Goal: Find contact information: Find contact information

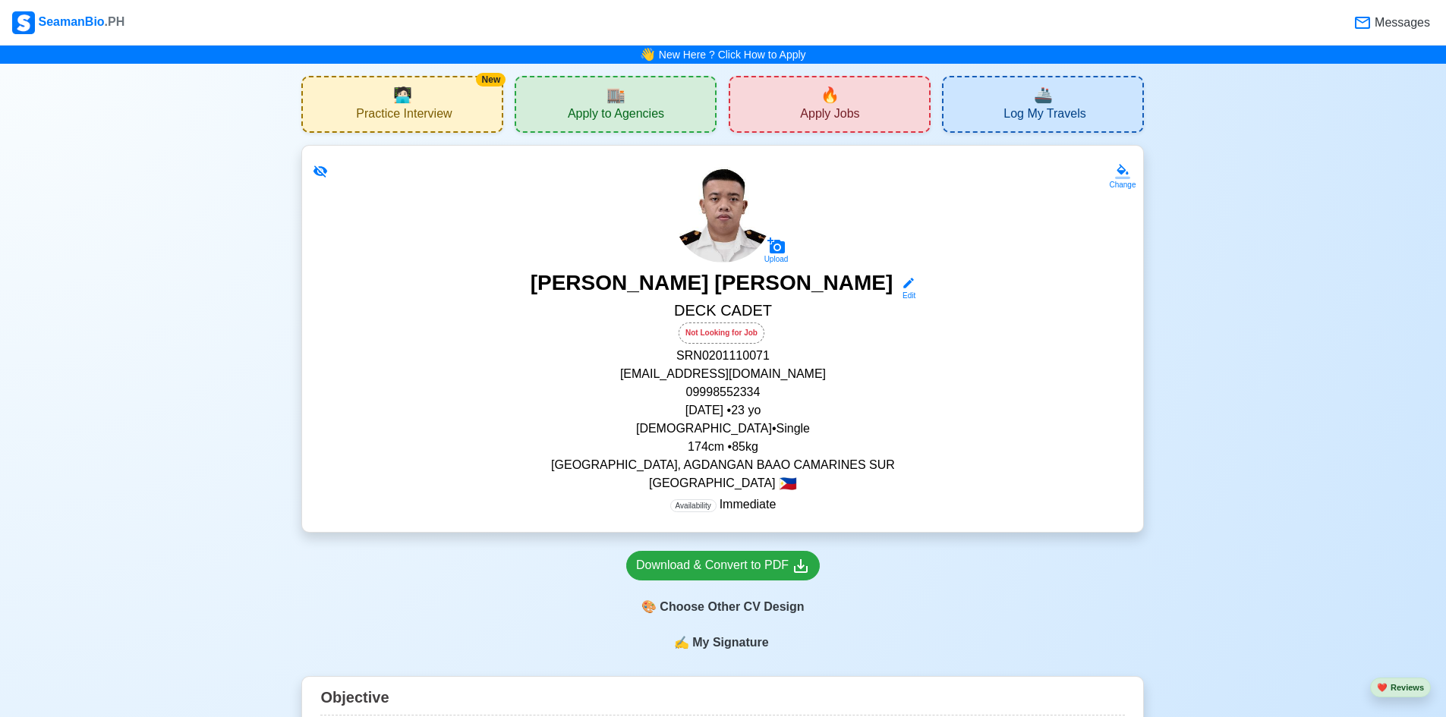
click at [846, 119] on span "Apply Jobs" at bounding box center [829, 115] width 59 height 19
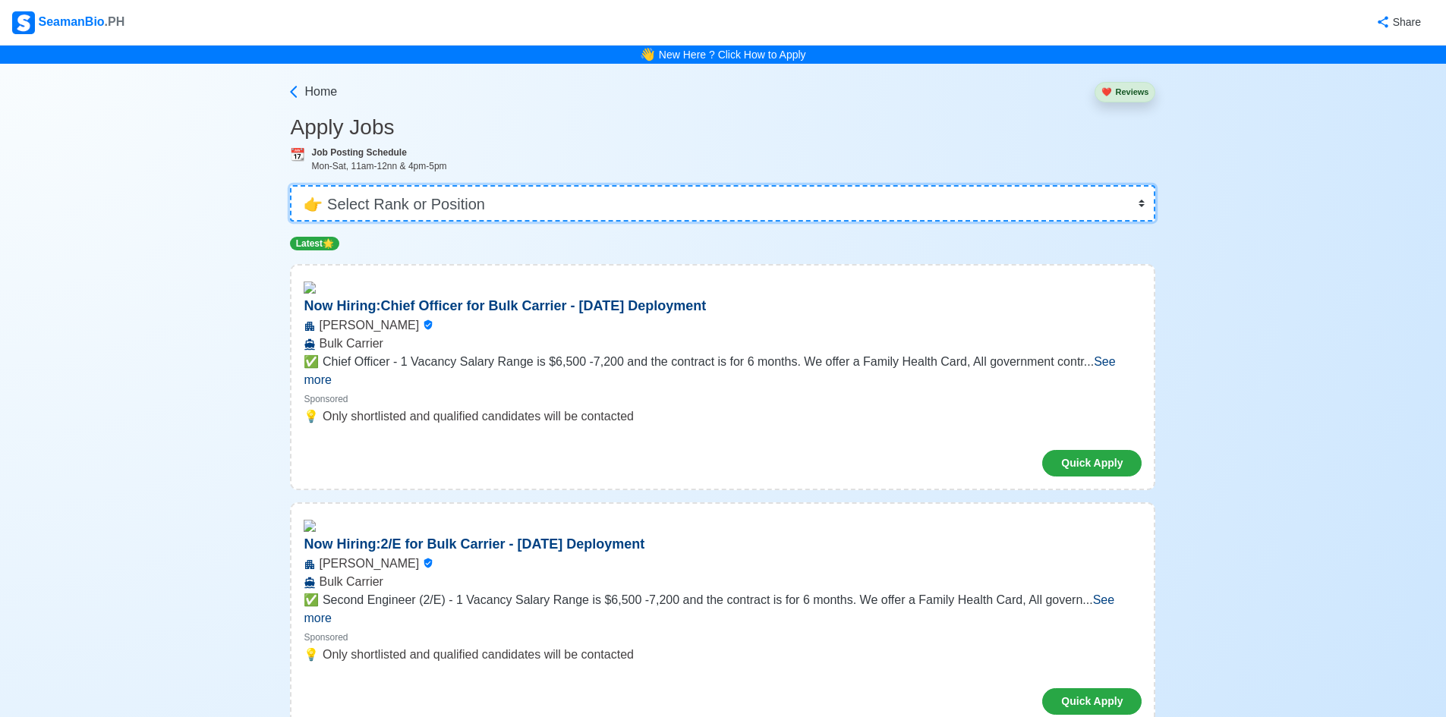
click at [850, 213] on select "👉 Select Rank or Position Master Chief Officer 2nd Officer 3rd Officer Junior O…" at bounding box center [722, 203] width 865 height 36
select select "Cadet"
click at [295, 185] on select "👉 Select Rank or Position Master Chief Officer 2nd Officer 3rd Officer Junior O…" at bounding box center [722, 203] width 865 height 36
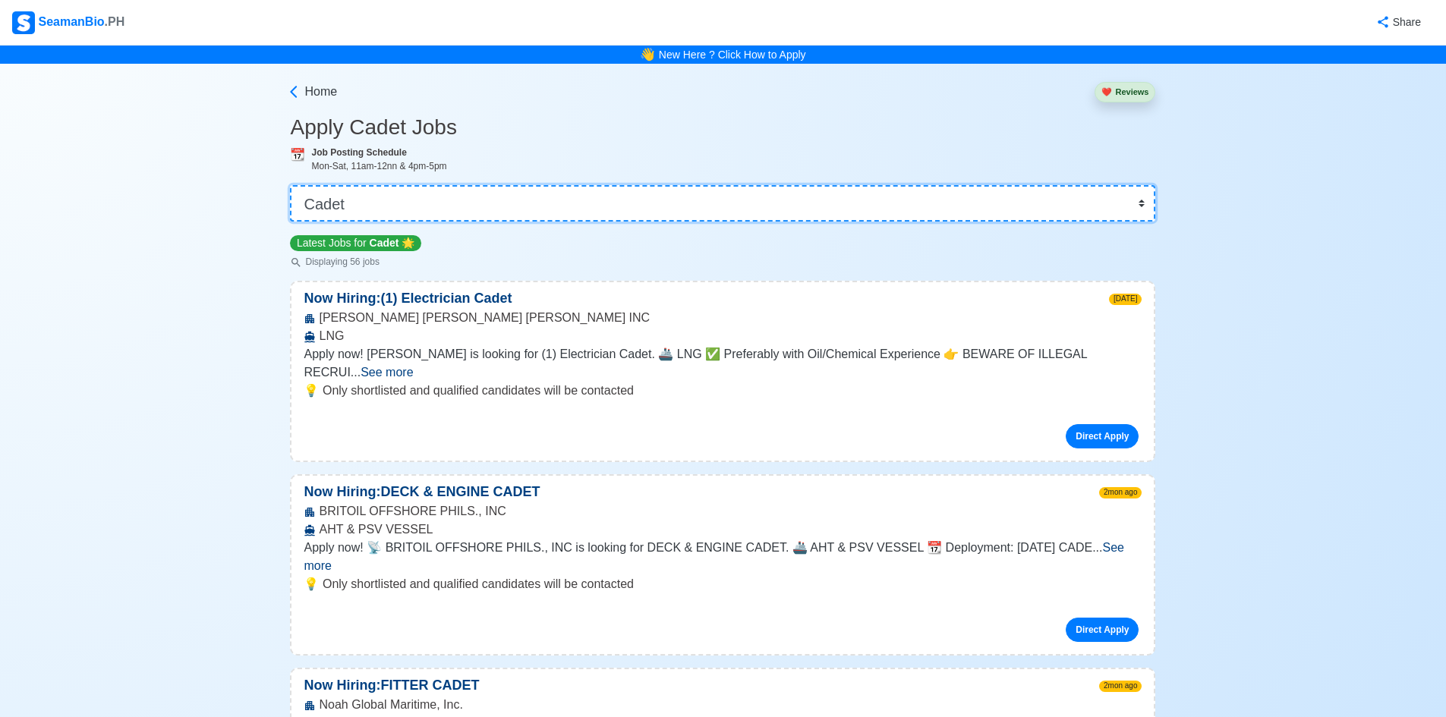
click at [736, 210] on select "👉 Select Rank or Position Master Chief Officer 2nd Officer 3rd Officer Junior O…" at bounding box center [722, 203] width 865 height 36
drag, startPoint x: 1268, startPoint y: 198, endPoint x: 1155, endPoint y: 194, distance: 112.4
click at [297, 95] on icon at bounding box center [293, 91] width 15 height 15
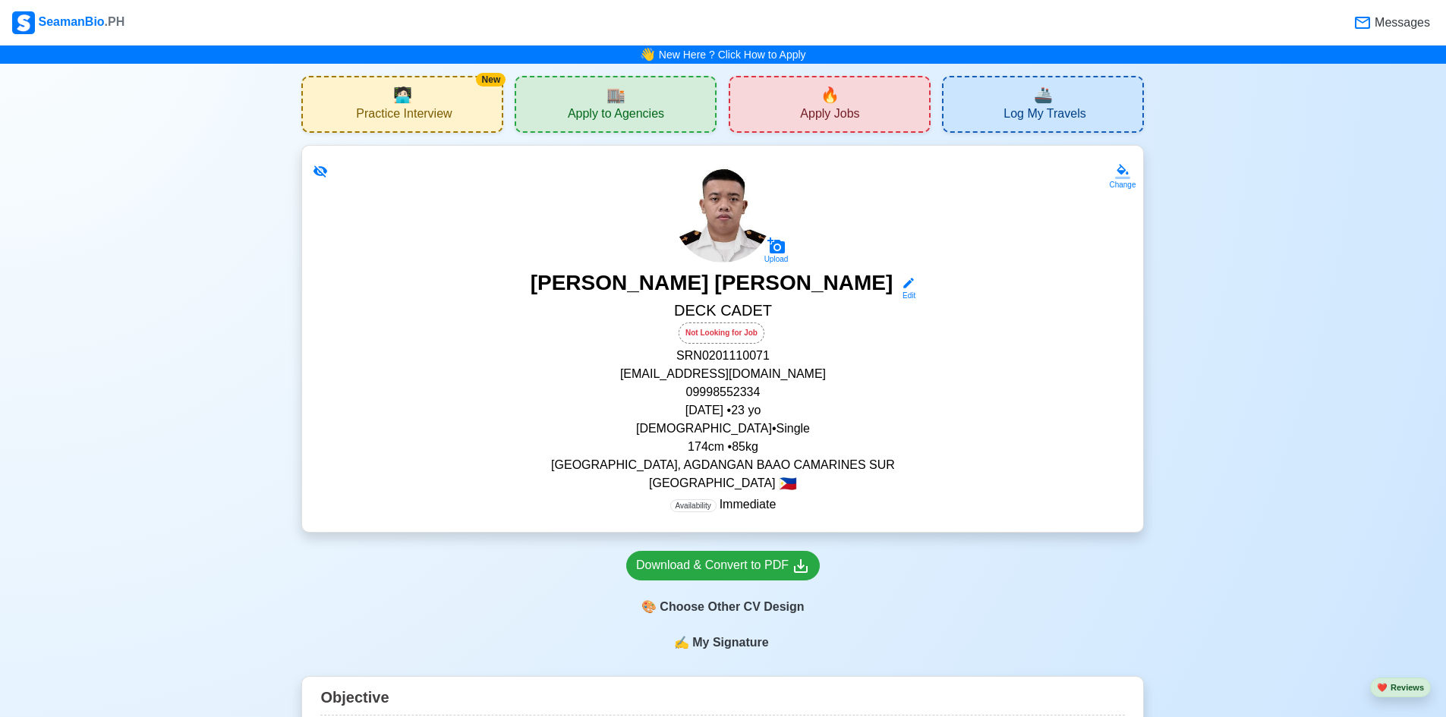
click at [604, 93] on div "🏬 Apply to Agencies" at bounding box center [616, 104] width 202 height 57
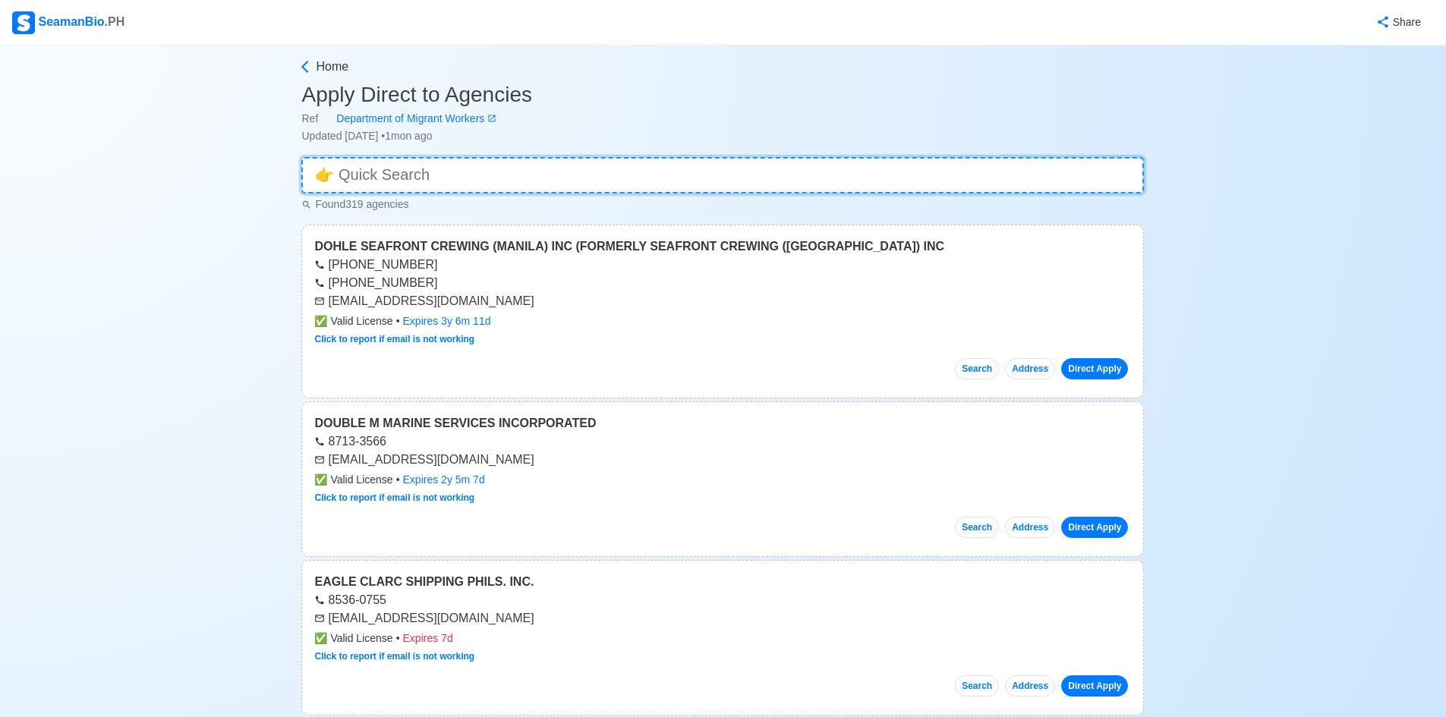
click at [589, 188] on input at bounding box center [722, 175] width 843 height 36
type input "s"
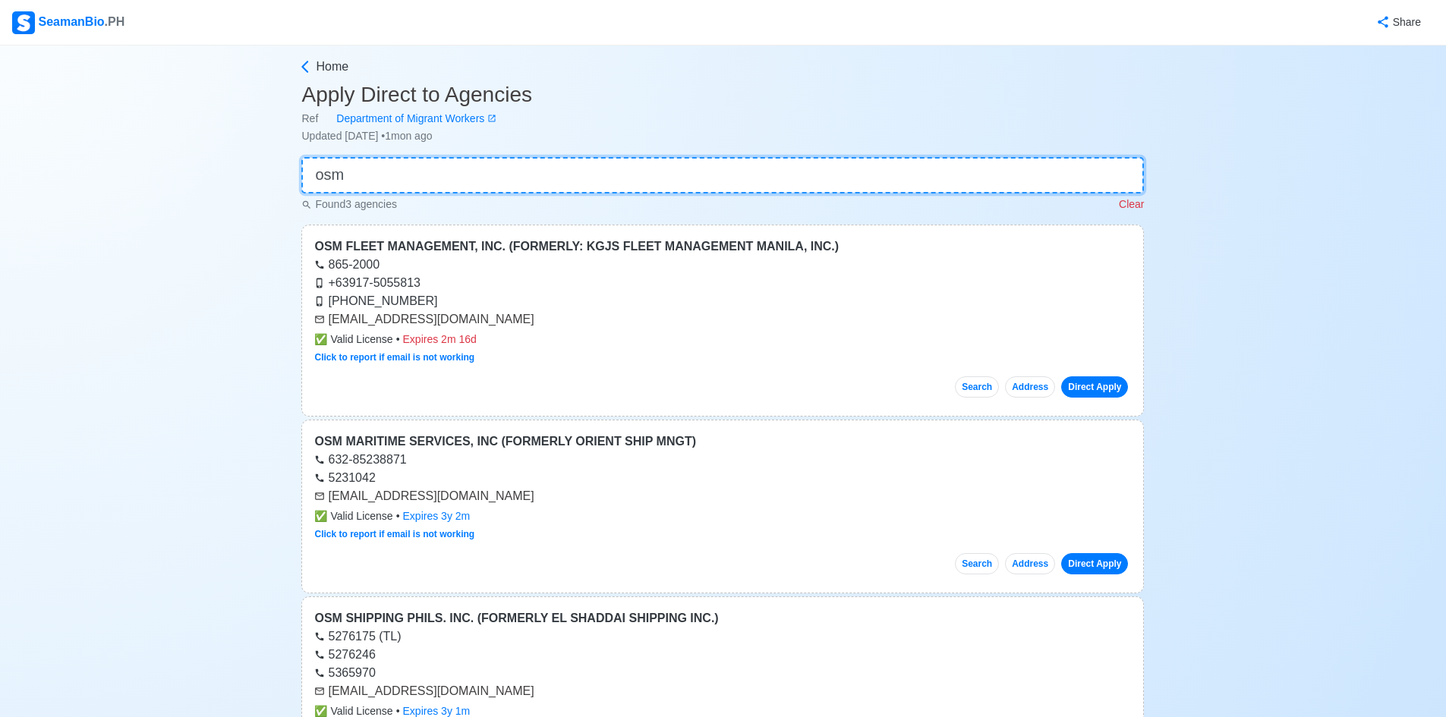
type input "osm"
click at [959, 203] on div "Found 3 agencies Clear" at bounding box center [722, 203] width 843 height 19
click at [999, 175] on input "osm" at bounding box center [722, 175] width 843 height 36
click at [1145, 203] on main "Home Apply Direct to Agencies Ref Department of Migrant Workers Updated [DATE] …" at bounding box center [722, 625] width 865 height 1135
click at [1138, 206] on p "Clear" at bounding box center [1131, 205] width 25 height 16
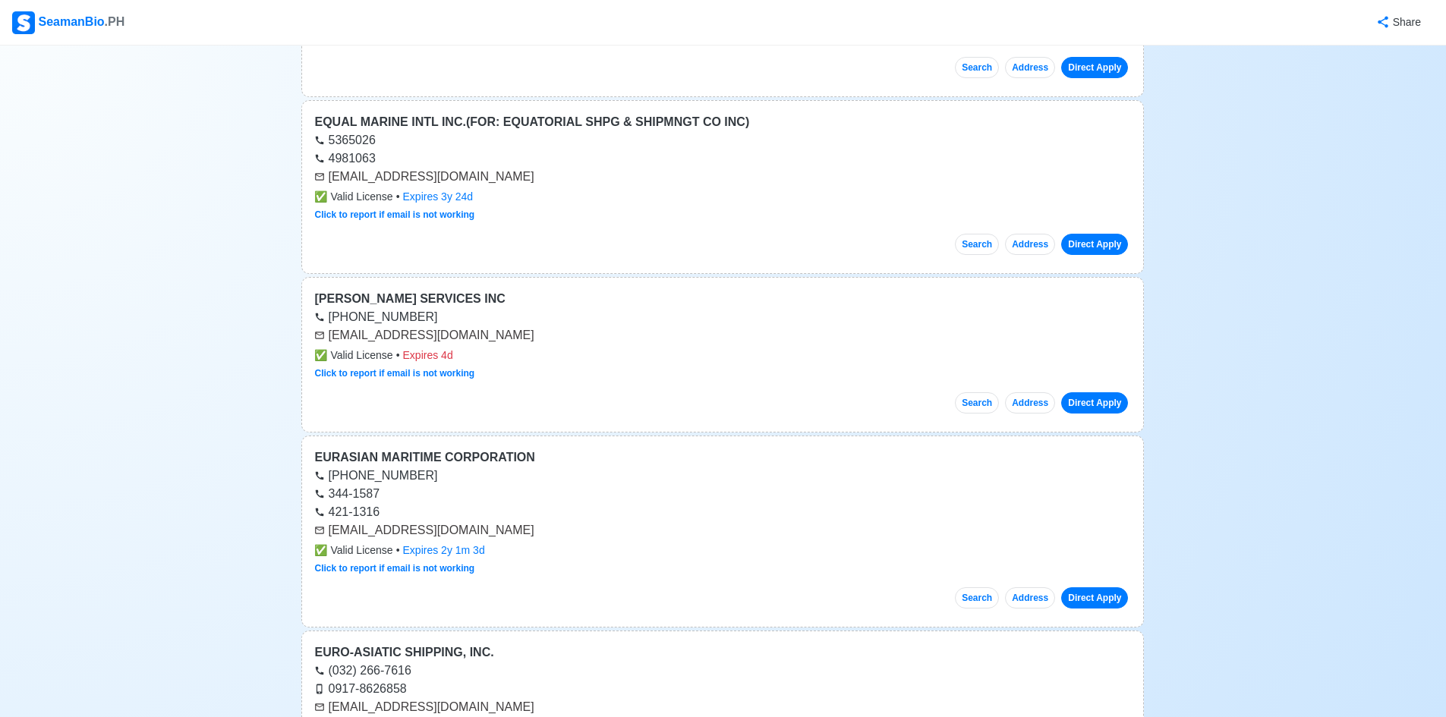
scroll to position [1822, 0]
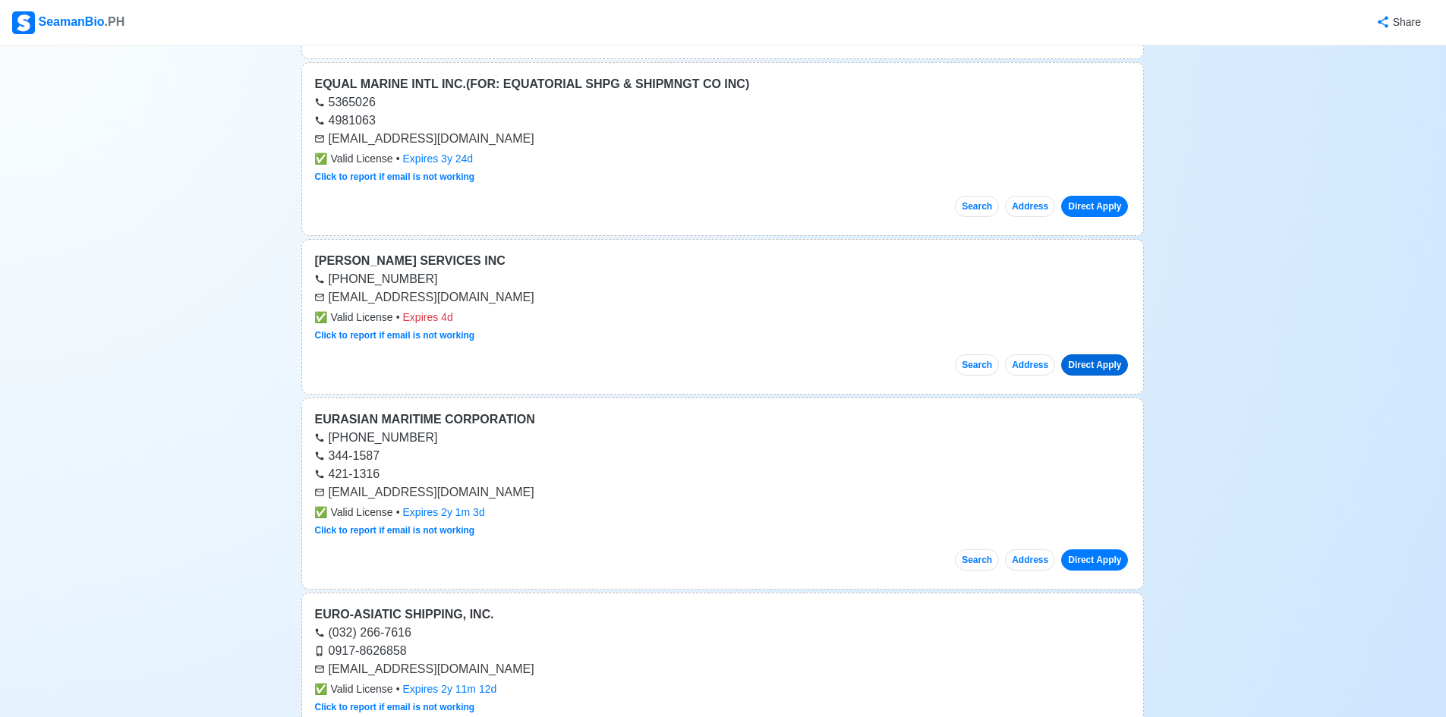
click at [1098, 362] on link "Direct Apply" at bounding box center [1094, 365] width 67 height 21
drag, startPoint x: 320, startPoint y: 297, endPoint x: 454, endPoint y: 293, distance: 134.4
click at [454, 293] on div "[PERSON_NAME] SERVICES INC [PHONE_NUMBER] [EMAIL_ADDRESS][DOMAIN_NAME] ✅ Valid …" at bounding box center [722, 317] width 843 height 156
copy div "[EMAIL_ADDRESS][DOMAIN_NAME]"
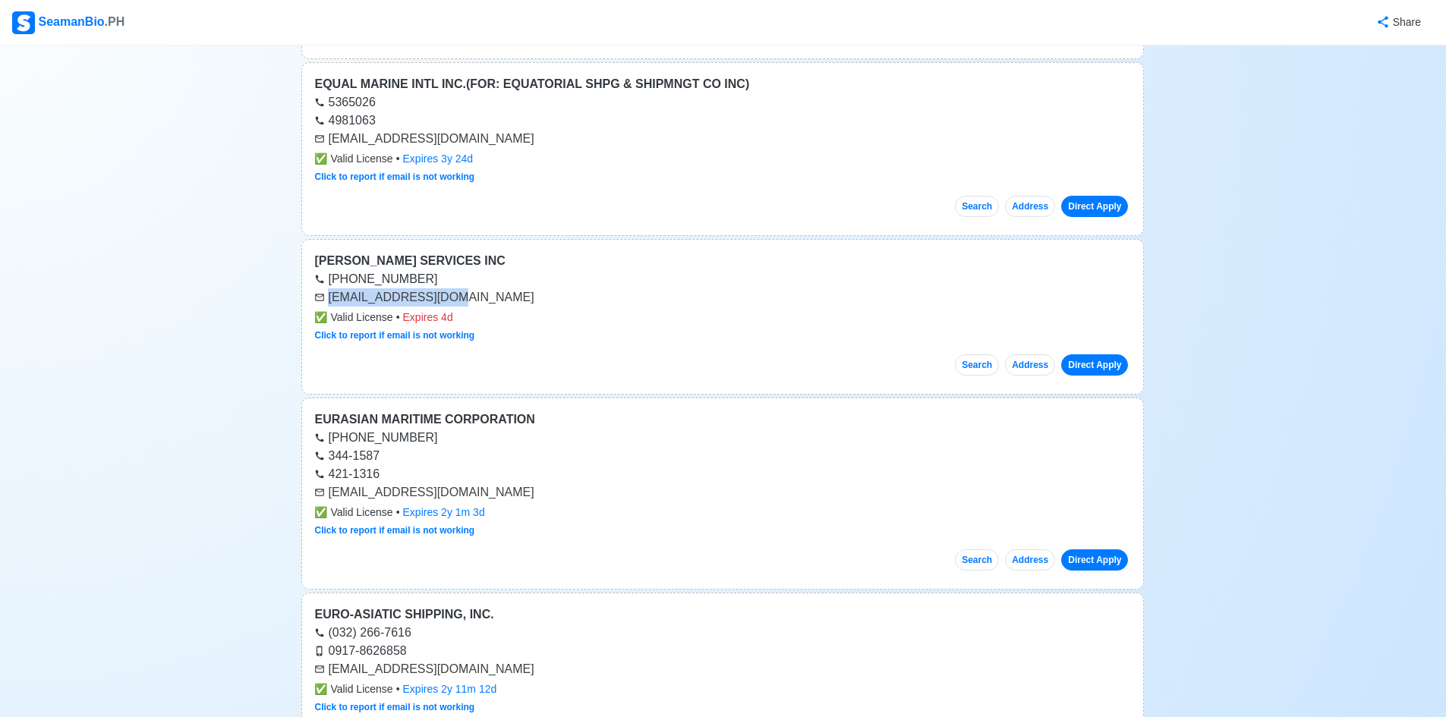
click at [786, 295] on div "[EMAIL_ADDRESS][DOMAIN_NAME]" at bounding box center [722, 297] width 817 height 18
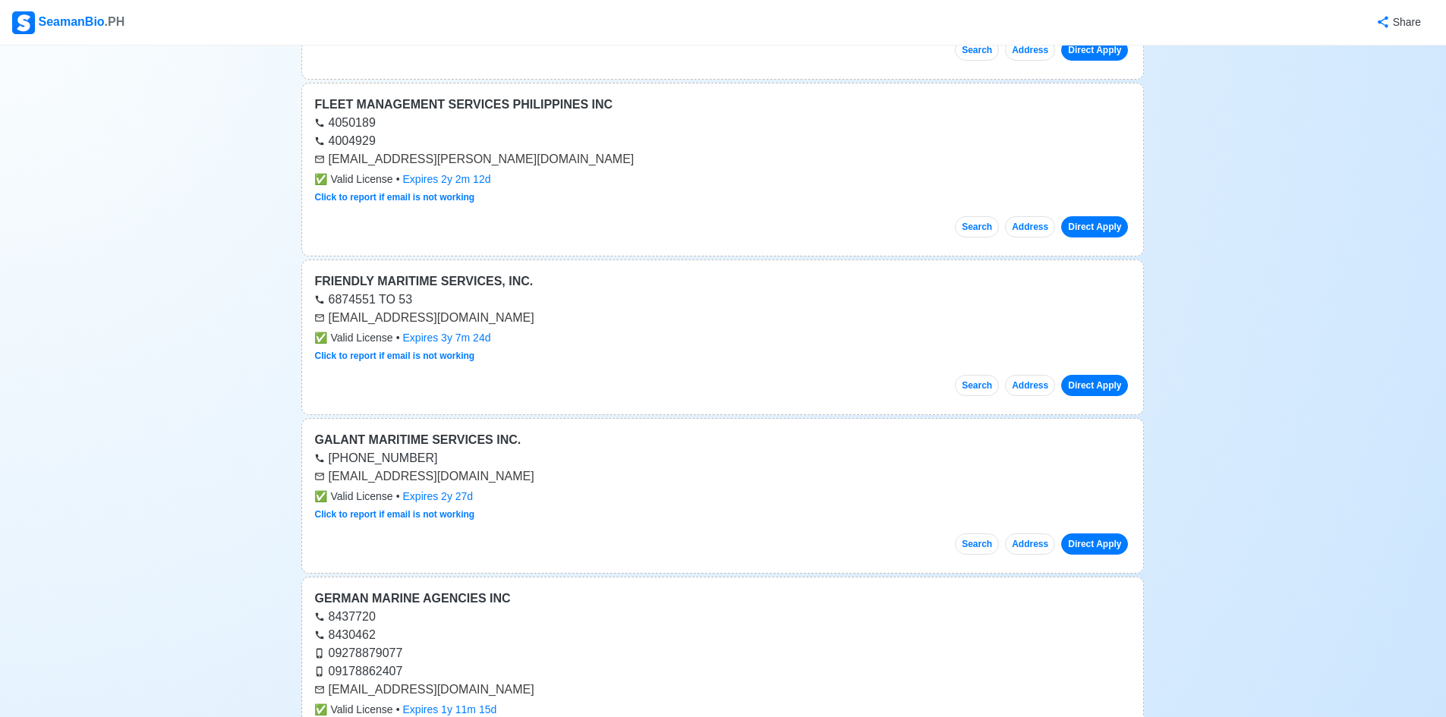
scroll to position [3947, 0]
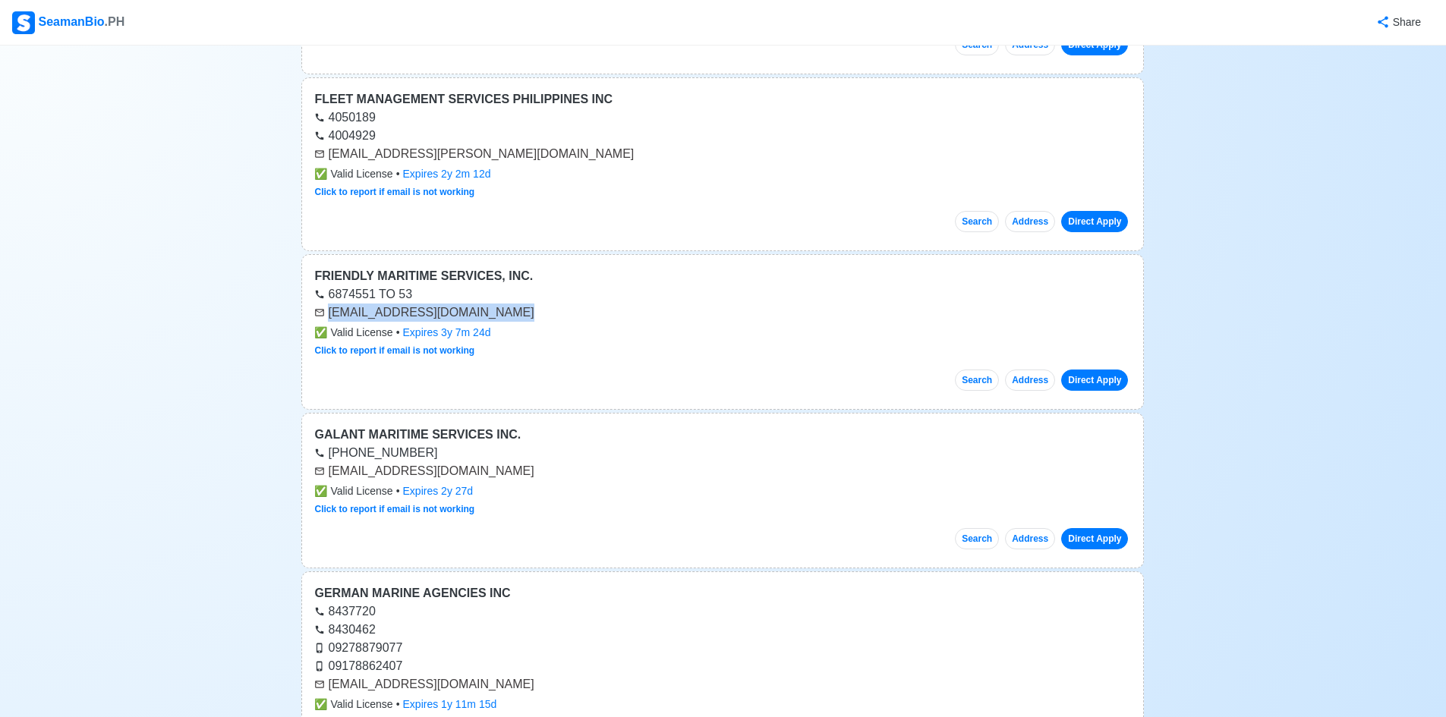
drag, startPoint x: 327, startPoint y: 314, endPoint x: 542, endPoint y: 317, distance: 214.8
click at [542, 317] on div "[EMAIL_ADDRESS][DOMAIN_NAME]" at bounding box center [722, 313] width 817 height 18
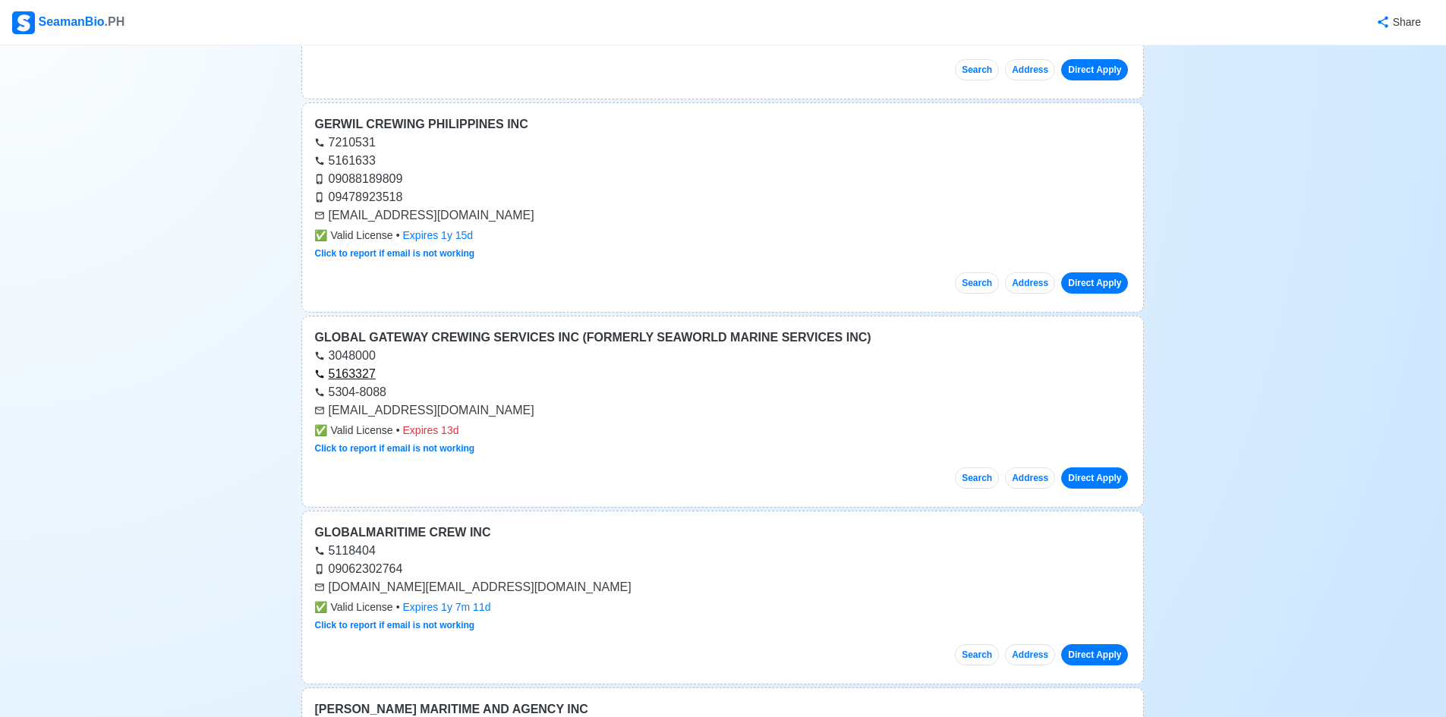
scroll to position [4631, 0]
drag, startPoint x: 329, startPoint y: 407, endPoint x: 464, endPoint y: 407, distance: 135.1
click at [464, 407] on div "[EMAIL_ADDRESS][DOMAIN_NAME]" at bounding box center [722, 410] width 817 height 18
copy div "[EMAIL_ADDRESS][DOMAIN_NAME]"
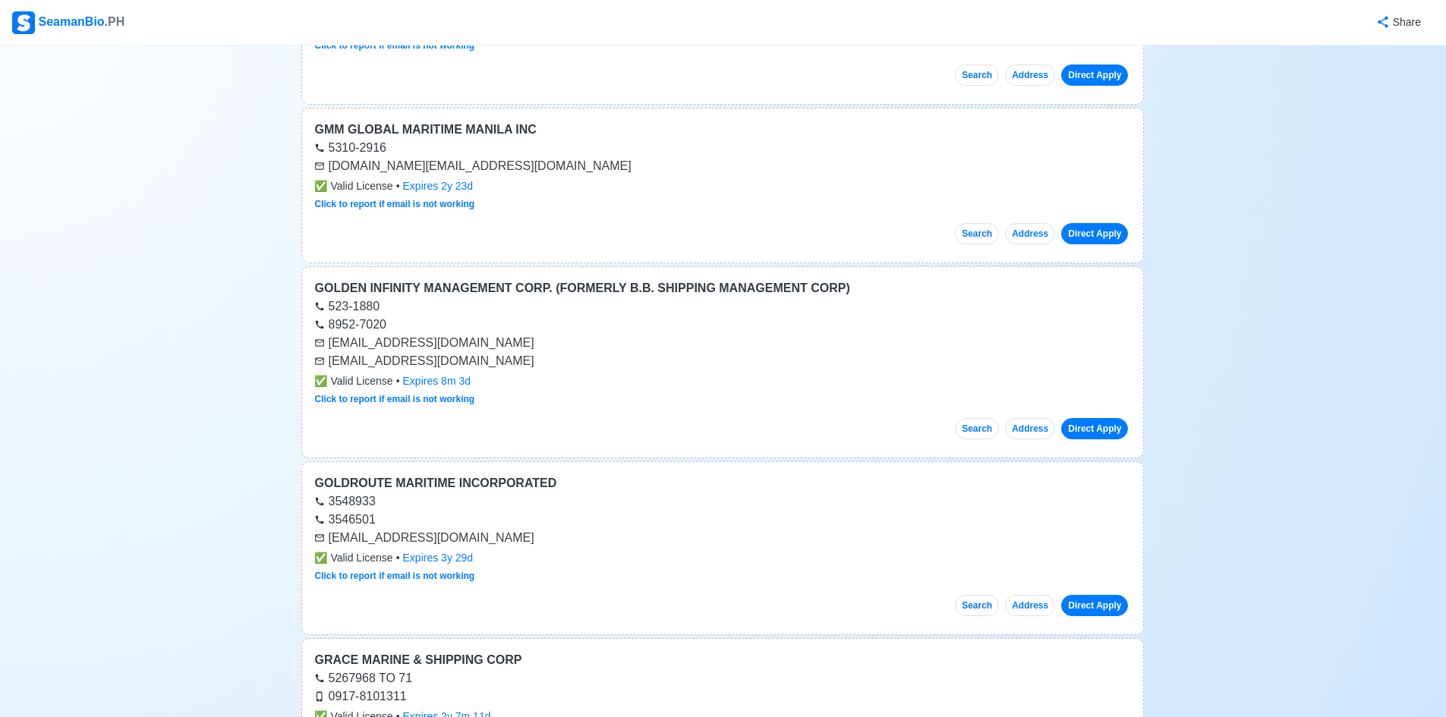
scroll to position [5390, 0]
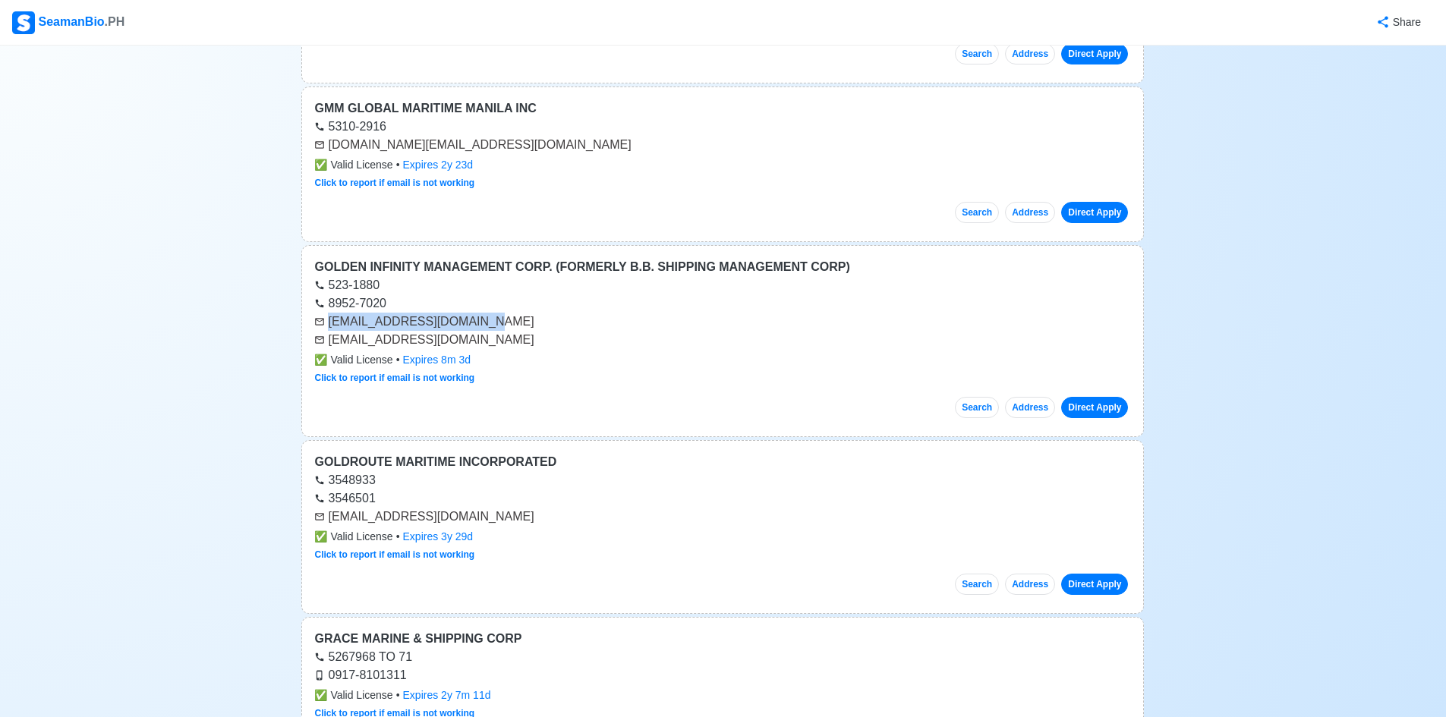
drag, startPoint x: 329, startPoint y: 326, endPoint x: 492, endPoint y: 321, distance: 162.5
click at [492, 321] on div "[EMAIL_ADDRESS][DOMAIN_NAME]" at bounding box center [722, 322] width 817 height 18
copy div "[EMAIL_ADDRESS][DOMAIN_NAME]"
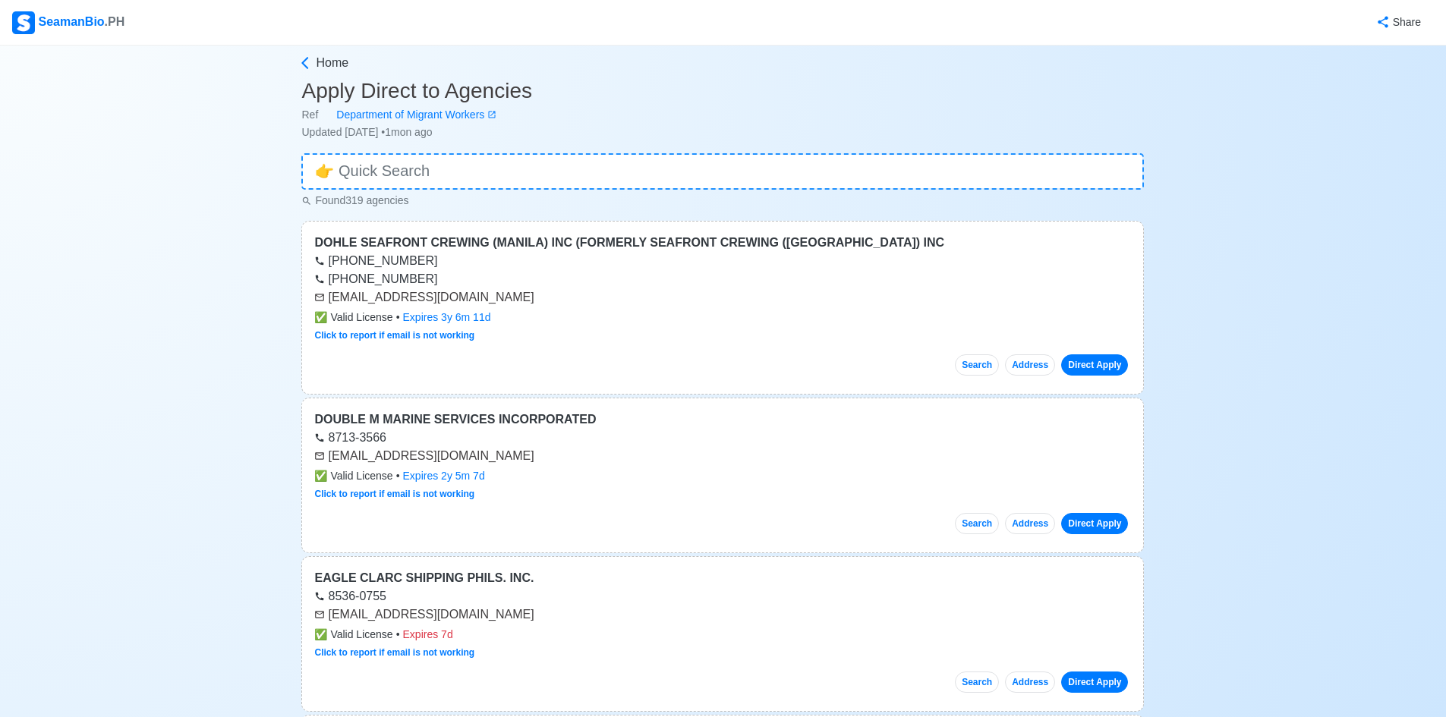
scroll to position [0, 0]
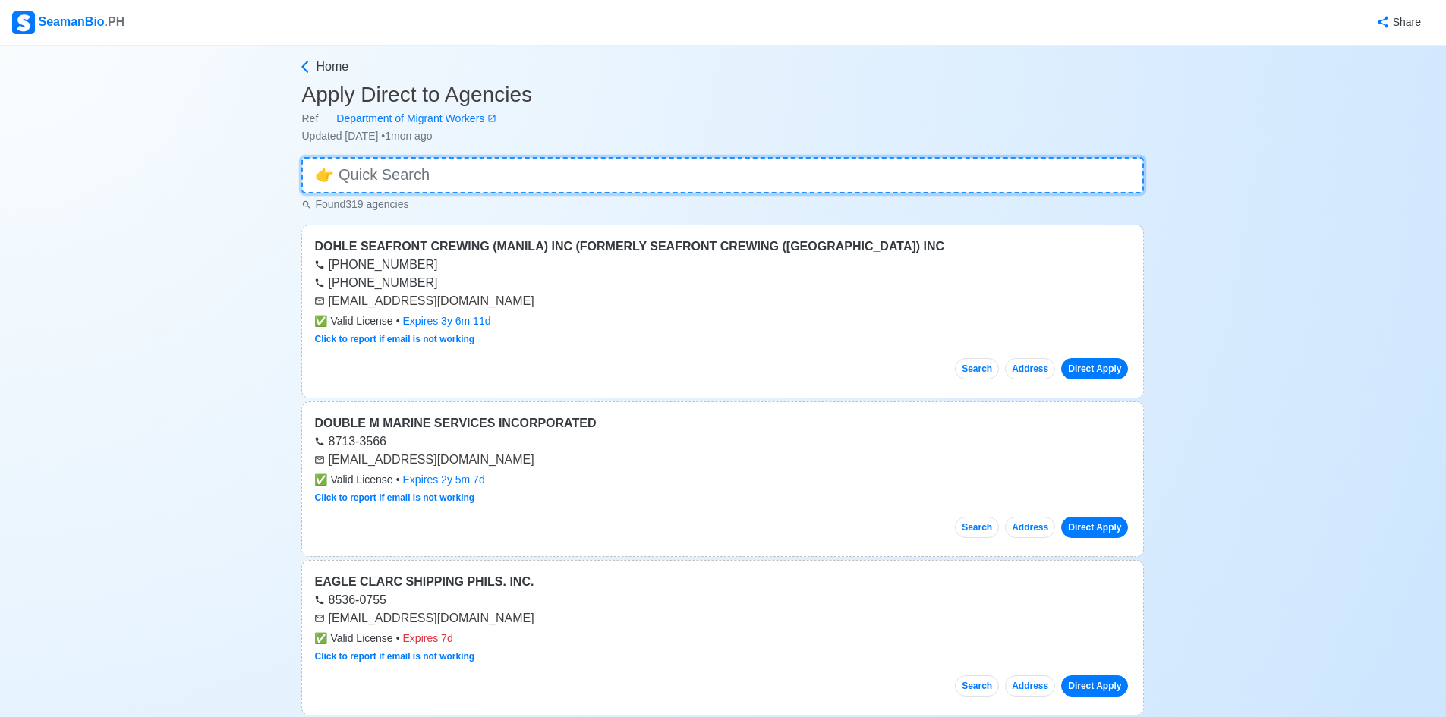
click at [535, 168] on input at bounding box center [722, 175] width 843 height 36
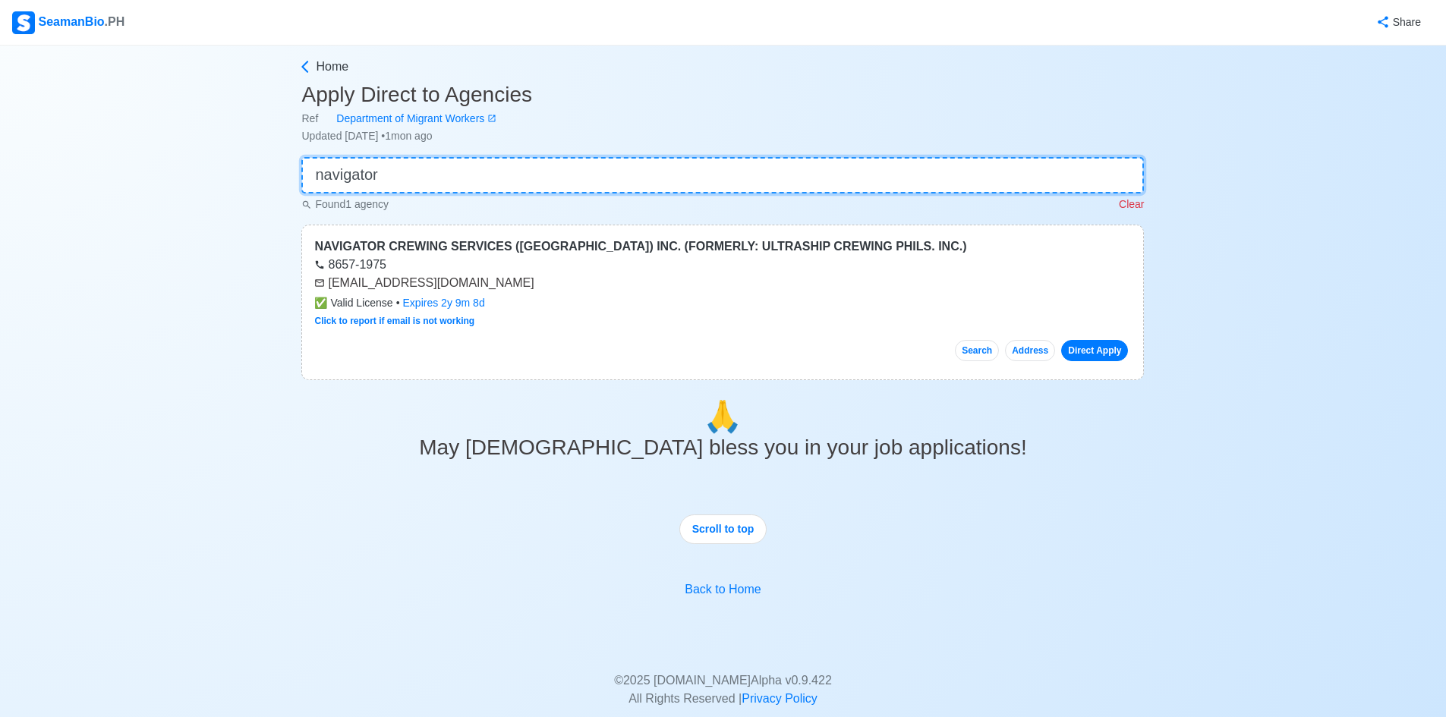
type input "navigator"
drag, startPoint x: 329, startPoint y: 283, endPoint x: 521, endPoint y: 280, distance: 191.3
click at [521, 280] on div "[EMAIL_ADDRESS][DOMAIN_NAME]" at bounding box center [722, 283] width 817 height 18
copy div "[EMAIL_ADDRESS][DOMAIN_NAME]"
click at [607, 311] on div "NAVIGATOR CREWING SERVICES ([GEOGRAPHIC_DATA]) INC. (FORMERLY: ULTRASHIP CREWIN…" at bounding box center [722, 303] width 843 height 156
